Goal: Task Accomplishment & Management: Complete application form

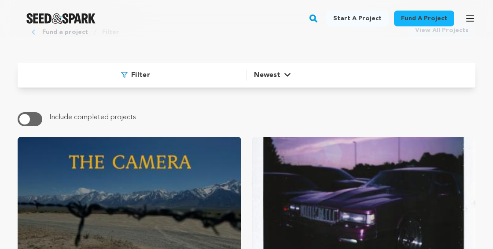
scroll to position [82, 0]
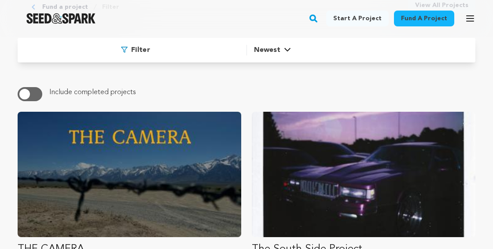
click at [139, 51] on span "Filter" at bounding box center [140, 50] width 19 height 11
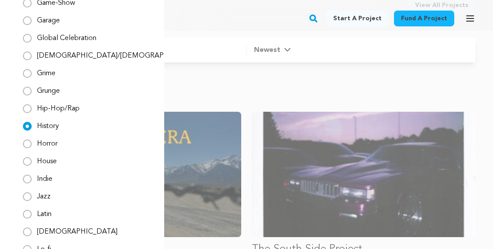
scroll to position [614, 0]
click at [220, 70] on div "Filter Options Genre All genre Action" at bounding box center [264, 155] width 493 height 249
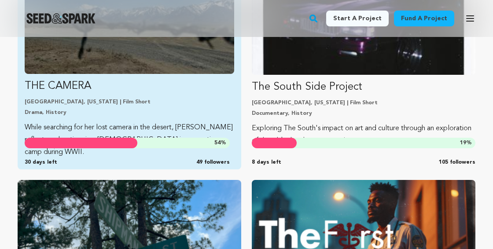
scroll to position [224, 0]
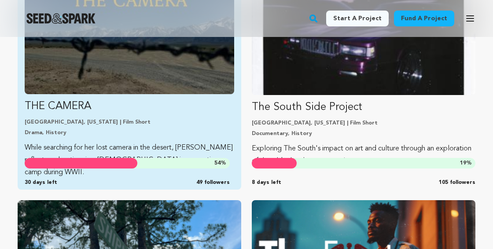
click at [185, 107] on p "THE CAMERA" at bounding box center [130, 107] width 210 height 14
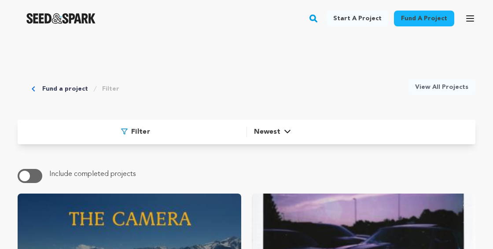
click at [103, 127] on div "Filter Newest Newest Most Popular Most Funded" at bounding box center [247, 132] width 458 height 25
click at [129, 133] on span at bounding box center [126, 132] width 10 height 11
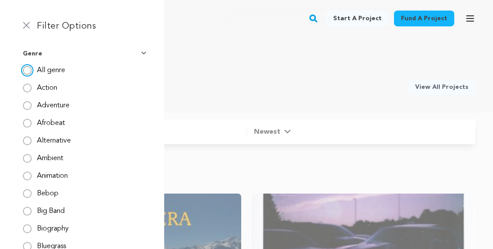
click at [28, 69] on input "All genre" at bounding box center [27, 70] width 9 height 9
radio input "true"
click at [26, 23] on img at bounding box center [26, 25] width 7 height 7
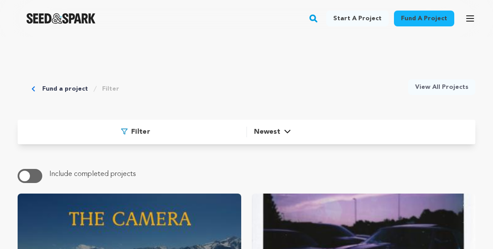
click at [62, 89] on link "Fund a project" at bounding box center [65, 89] width 46 height 9
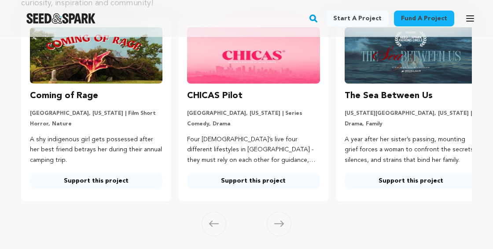
scroll to position [149, 0]
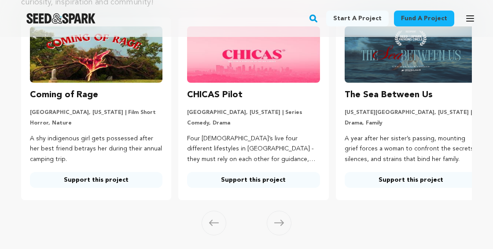
click at [288, 224] on span at bounding box center [279, 223] width 25 height 25
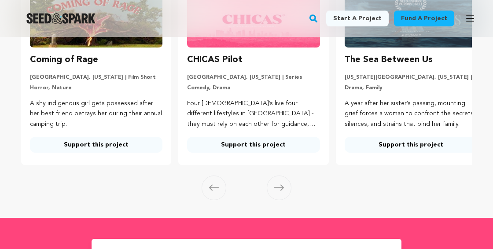
scroll to position [0, 14]
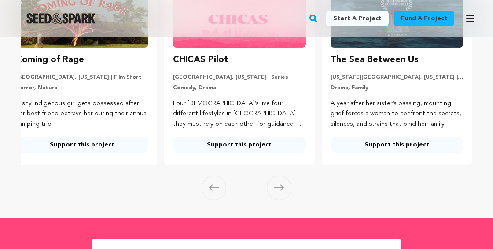
click at [277, 200] on span at bounding box center [279, 188] width 25 height 25
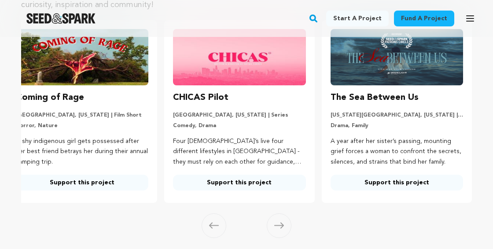
scroll to position [106, 0]
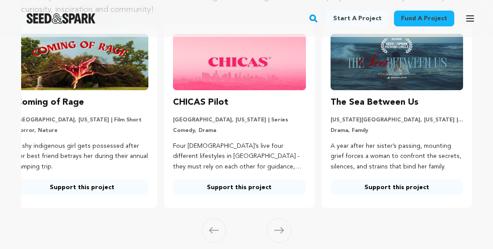
click at [410, 20] on link "Fund a project" at bounding box center [424, 19] width 60 height 16
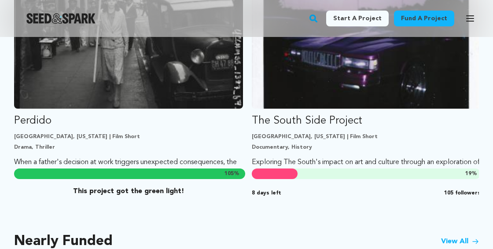
scroll to position [591, 0]
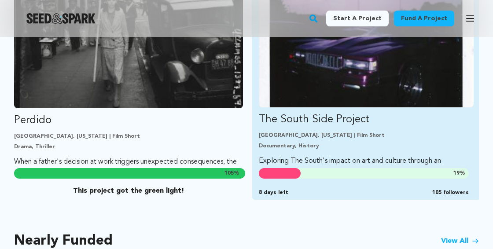
click at [418, 87] on img "Fund The South Side Project" at bounding box center [366, 47] width 215 height 121
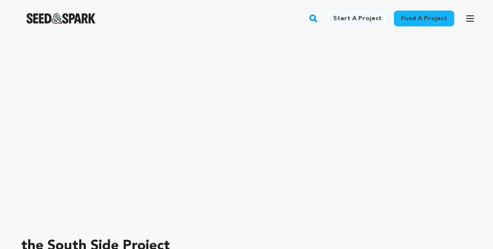
scroll to position [71, 0]
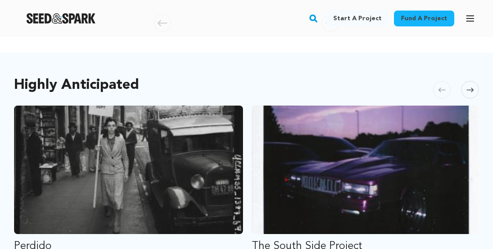
scroll to position [479, 0]
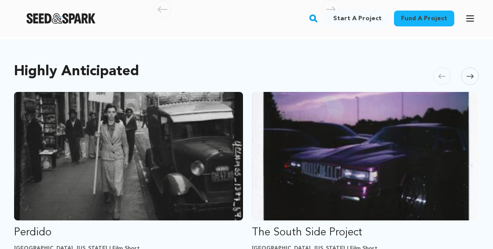
click at [469, 73] on icon at bounding box center [470, 76] width 7 height 7
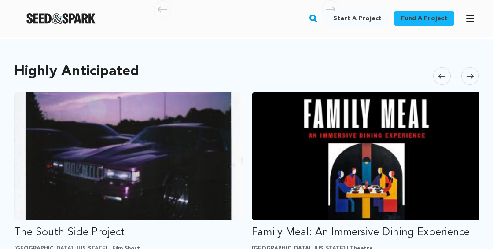
scroll to position [490, 0]
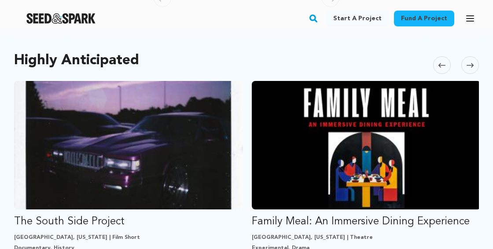
click at [472, 63] on span at bounding box center [471, 65] width 18 height 18
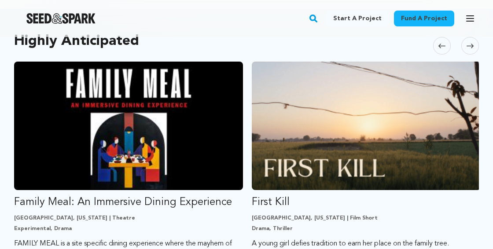
scroll to position [508, 0]
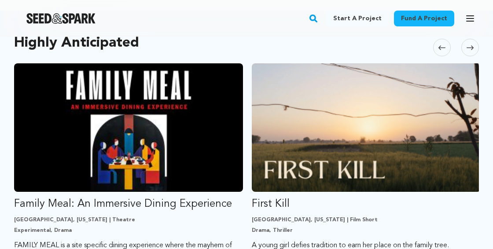
click at [468, 41] on span at bounding box center [471, 48] width 18 height 18
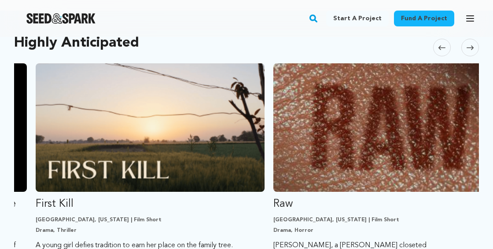
scroll to position [0, 713]
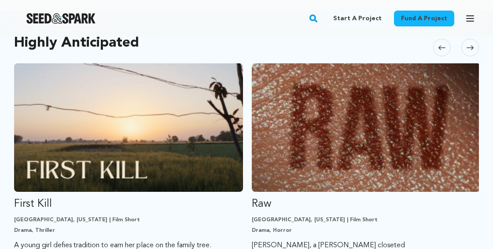
click at [468, 41] on span at bounding box center [471, 48] width 18 height 18
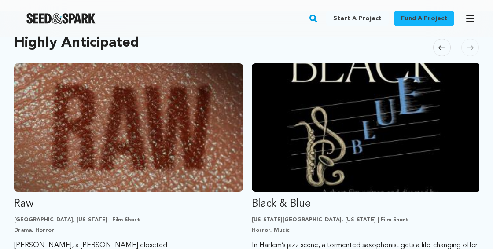
click at [468, 41] on span at bounding box center [471, 48] width 18 height 18
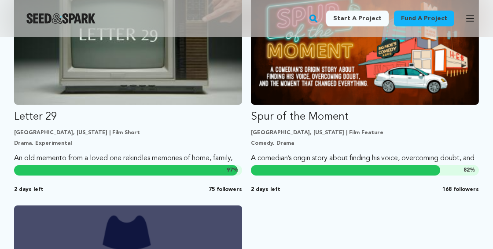
scroll to position [875, 0]
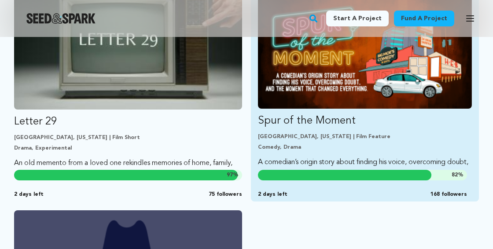
click at [419, 120] on link "Spur of the Moment San Antonio, Texas | Film Feature Comedy, Drama A comedian’s…" at bounding box center [365, 85] width 214 height 192
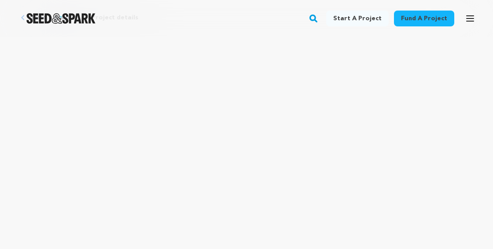
scroll to position [42, 0]
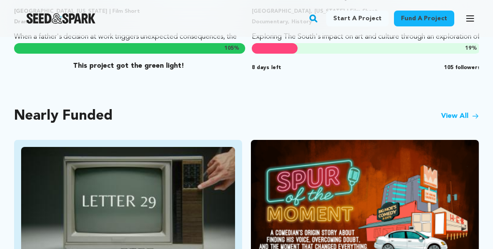
scroll to position [698, 0]
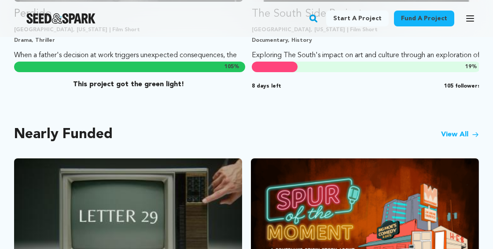
click at [464, 129] on link "View All" at bounding box center [460, 134] width 38 height 11
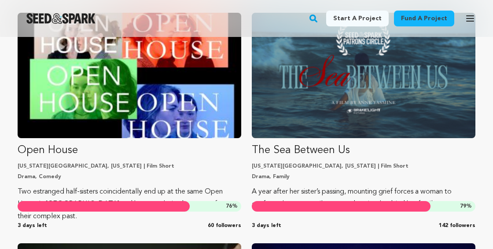
scroll to position [1105, 0]
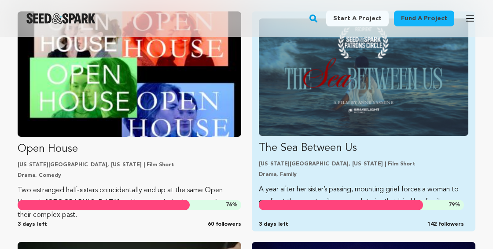
click at [398, 122] on img "Fund The Sea Between Us" at bounding box center [364, 77] width 210 height 118
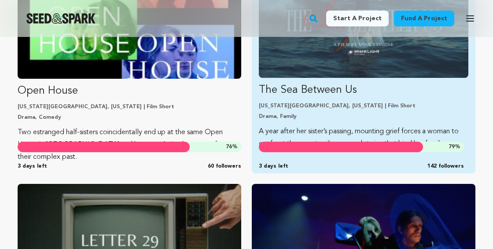
scroll to position [1172, 0]
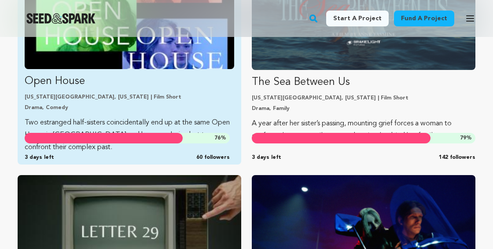
click at [186, 111] on link "Open House New York City, New York | Film Short Drama, Comedy Two estranged hal…" at bounding box center [130, 53] width 210 height 202
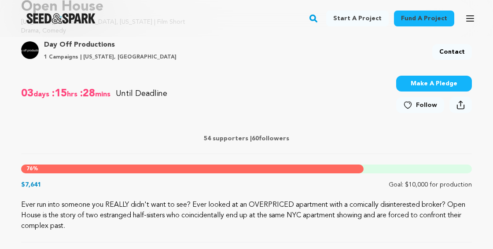
scroll to position [313, 0]
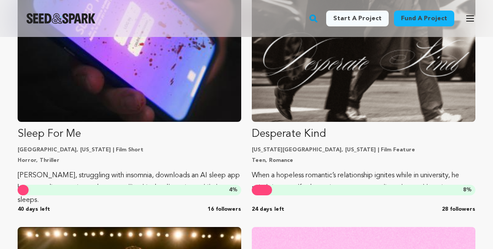
scroll to position [2291, 0]
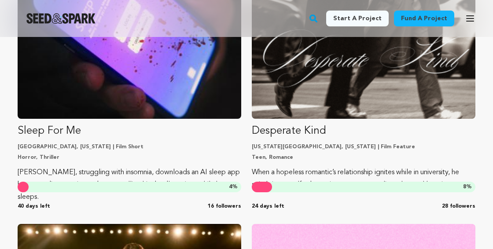
click at [44, 15] on img "Seed&Spark Homepage" at bounding box center [60, 18] width 69 height 11
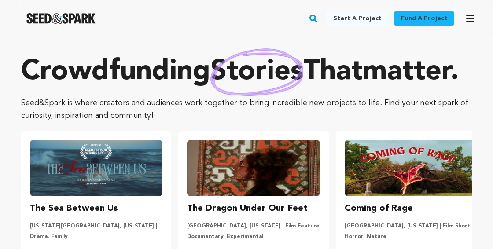
click at [414, 18] on link "Fund a project" at bounding box center [424, 19] width 60 height 16
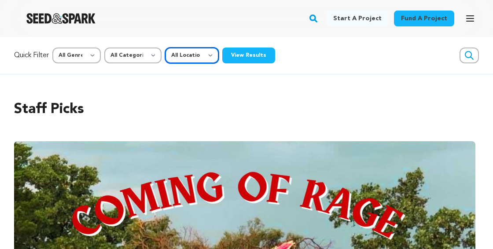
click at [211, 56] on select "All Location Everywhere United States Canada" at bounding box center [192, 56] width 54 height 16
select select "1671"
click at [166, 48] on select "All Location Everywhere United States Canada" at bounding box center [192, 56] width 54 height 16
click at [245, 53] on button "View Results" at bounding box center [248, 56] width 53 height 16
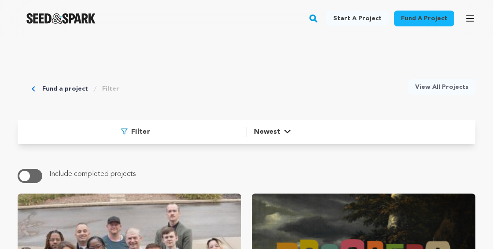
click at [277, 128] on span "Newest" at bounding box center [267, 132] width 26 height 11
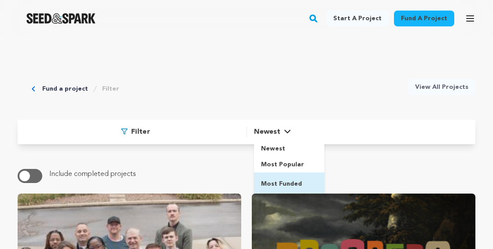
click at [288, 184] on span "Most Funded" at bounding box center [281, 184] width 41 height 6
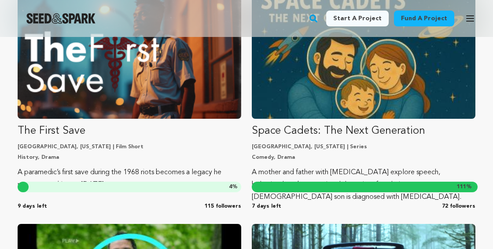
scroll to position [434, 0]
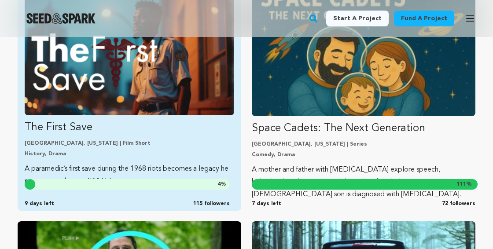
click at [155, 136] on link "The First Save Cleveland, Ohio | Film Short History, Drama A paramedic’s first …" at bounding box center [130, 93] width 210 height 190
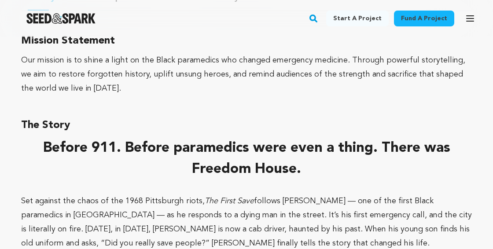
scroll to position [650, 0]
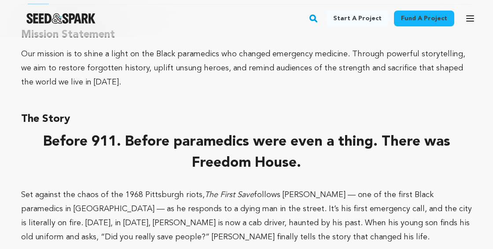
click at [364, 18] on link "Start a project" at bounding box center [357, 19] width 63 height 16
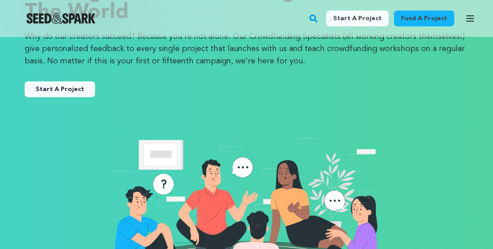
scroll to position [53, 0]
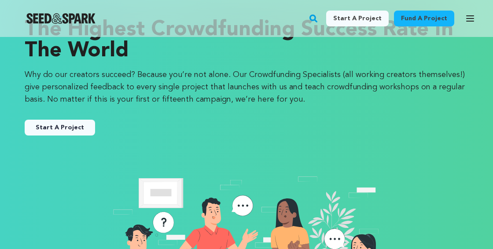
click at [70, 124] on link "Start A Project" at bounding box center [60, 128] width 70 height 16
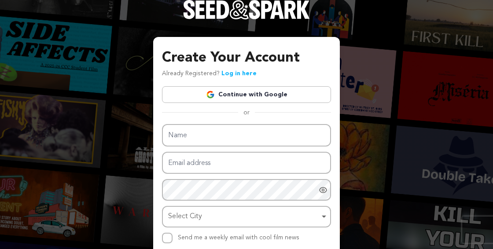
click at [212, 96] on img at bounding box center [210, 94] width 9 height 9
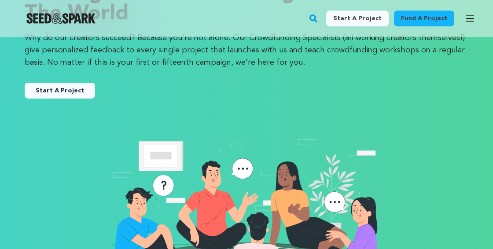
scroll to position [74, 0]
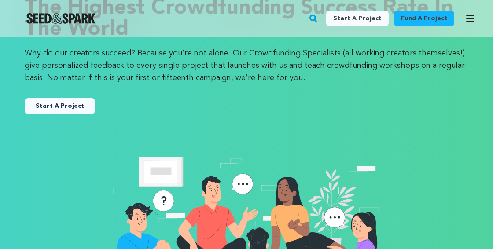
click at [82, 105] on button "Start A Project" at bounding box center [60, 106] width 70 height 16
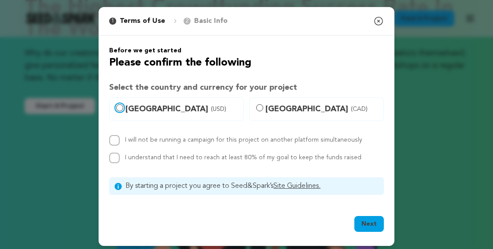
click at [118, 107] on input "[GEOGRAPHIC_DATA] (USD)" at bounding box center [119, 107] width 7 height 7
radio input "true"
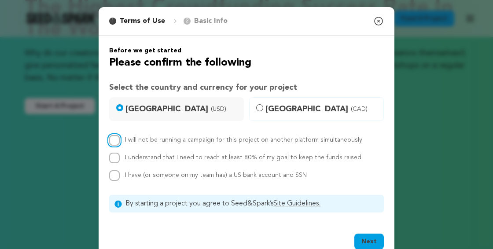
click at [115, 139] on input "I will not be running a campaign for this project on another platform simultane…" at bounding box center [114, 140] width 11 height 11
checkbox input "true"
click at [116, 158] on input "I understand that I need to reach at least 80% of my goal to keep the funds rai…" at bounding box center [114, 158] width 11 height 11
checkbox input "true"
click at [116, 174] on input "I have (or someone on my team has) a US bank account and SSN" at bounding box center [114, 175] width 11 height 11
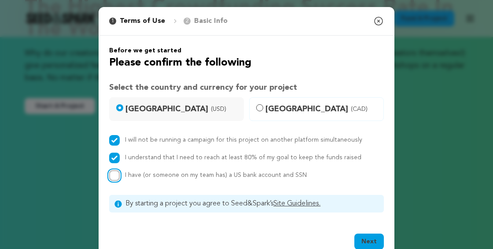
checkbox input "true"
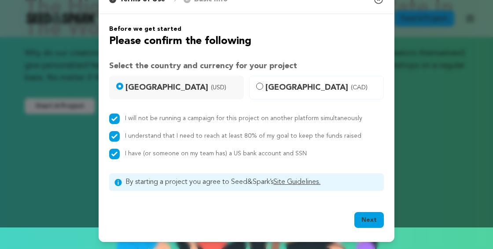
click at [377, 223] on button "Next" at bounding box center [370, 220] width 30 height 16
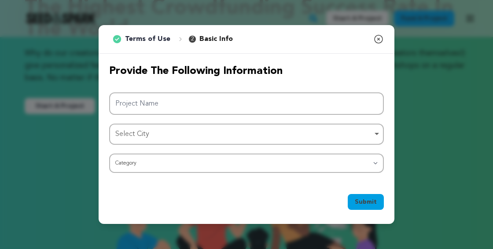
scroll to position [0, 0]
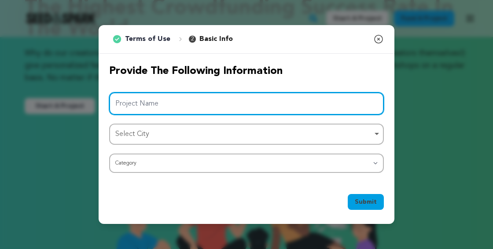
click at [304, 102] on input "Project Name" at bounding box center [246, 103] width 275 height 22
click at [321, 137] on div "Select City Remove item" at bounding box center [243, 134] width 257 height 13
type input "Aggie Pride"
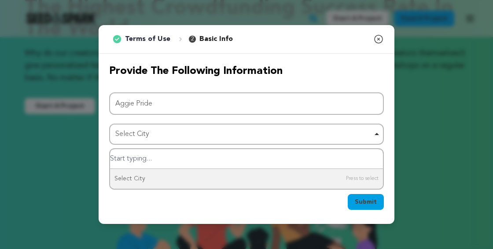
click at [284, 163] on input "Select City" at bounding box center [246, 159] width 273 height 20
type input "C"
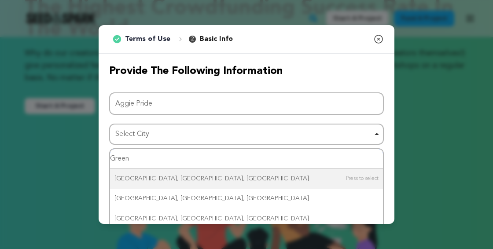
type input "Greens"
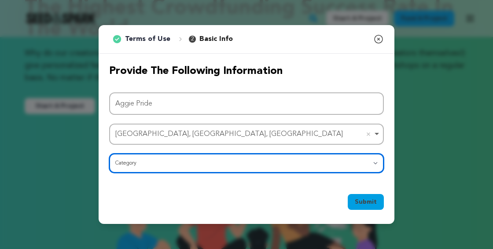
click at [271, 165] on select "Category Film Feature Film Short Series Film Festival Company Music Video VR Ex…" at bounding box center [246, 163] width 275 height 19
select select "383"
click at [109, 154] on select "Category Film Feature Film Short Series Film Festival Company Music Video VR Ex…" at bounding box center [246, 163] width 275 height 19
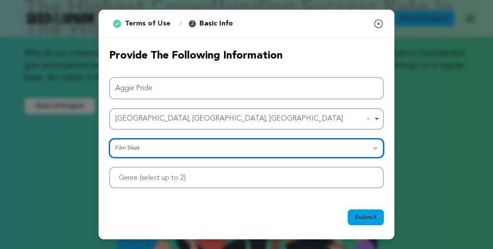
click at [263, 180] on div at bounding box center [246, 178] width 275 height 22
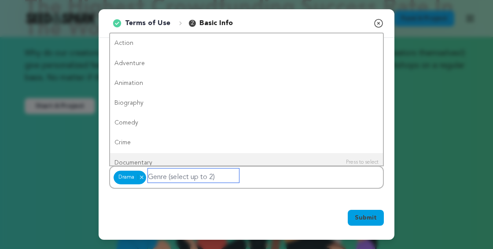
click at [187, 179] on input "Genre (select up to 2)" at bounding box center [193, 176] width 91 height 14
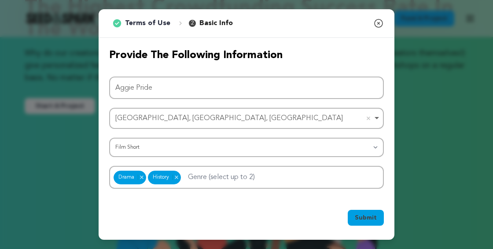
click at [361, 222] on span "Submit" at bounding box center [366, 218] width 22 height 9
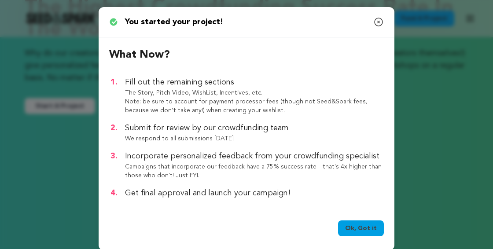
scroll to position [8, 0]
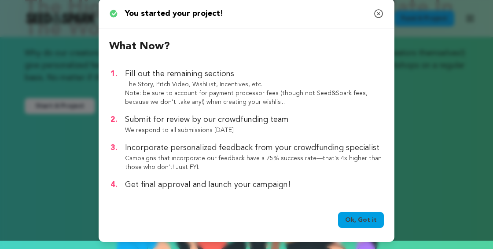
click at [359, 218] on link "Ok, Got it" at bounding box center [361, 220] width 46 height 16
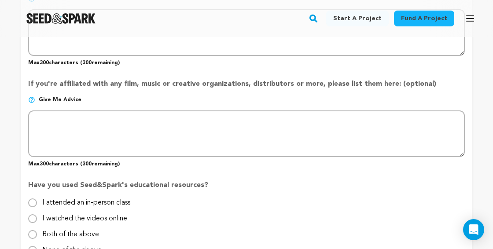
scroll to position [787, 0]
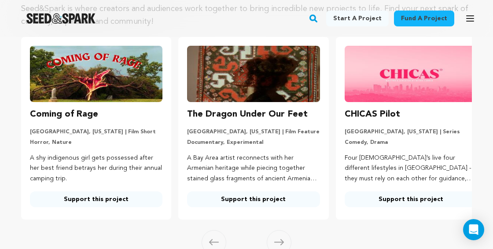
scroll to position [93, 0]
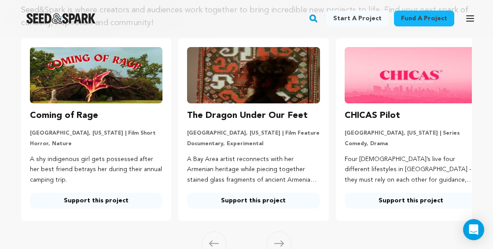
click at [418, 14] on link "Fund a project" at bounding box center [424, 19] width 60 height 16
